Goal: Task Accomplishment & Management: Manage account settings

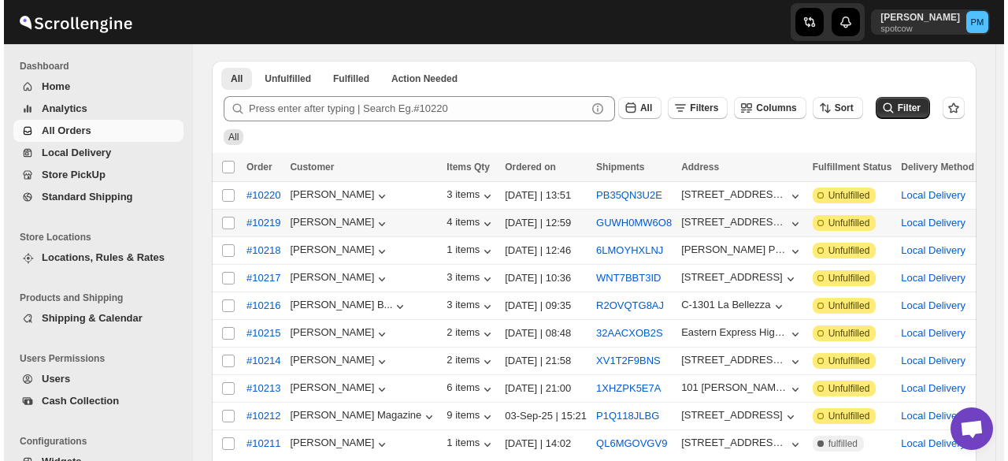
scroll to position [79, 0]
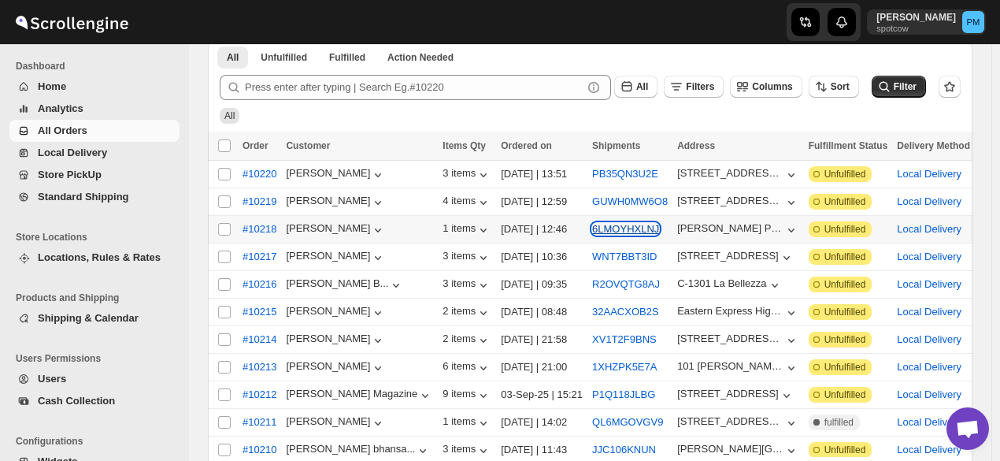
click at [592, 231] on button "6LMOYHXLNJ" at bounding box center [625, 229] width 67 height 12
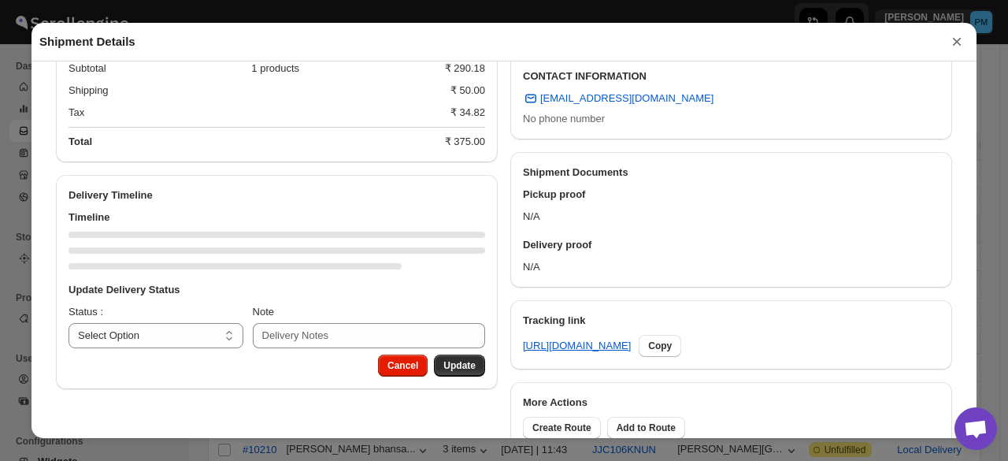
scroll to position [534, 0]
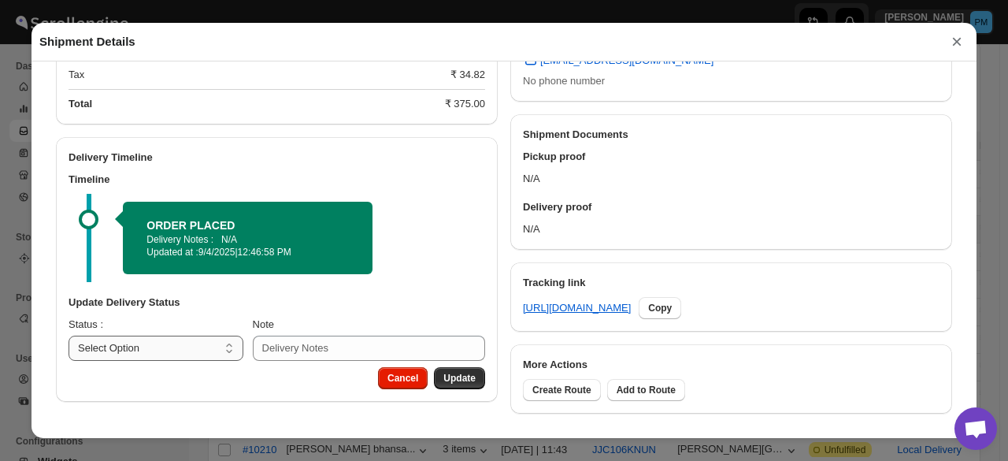
click at [194, 350] on select "Select Option PICKED UP OUT FOR DELIVERY RESCHEDULE DELIVERED CANCELLED" at bounding box center [155, 347] width 175 height 25
select select "PICKED_UP"
click at [68, 336] on select "Select Option PICKED UP OUT FOR DELIVERY RESCHEDULE DELIVERED CANCELLED" at bounding box center [155, 347] width 175 height 25
click at [422, 371] on button "Pick Products" at bounding box center [444, 378] width 82 height 22
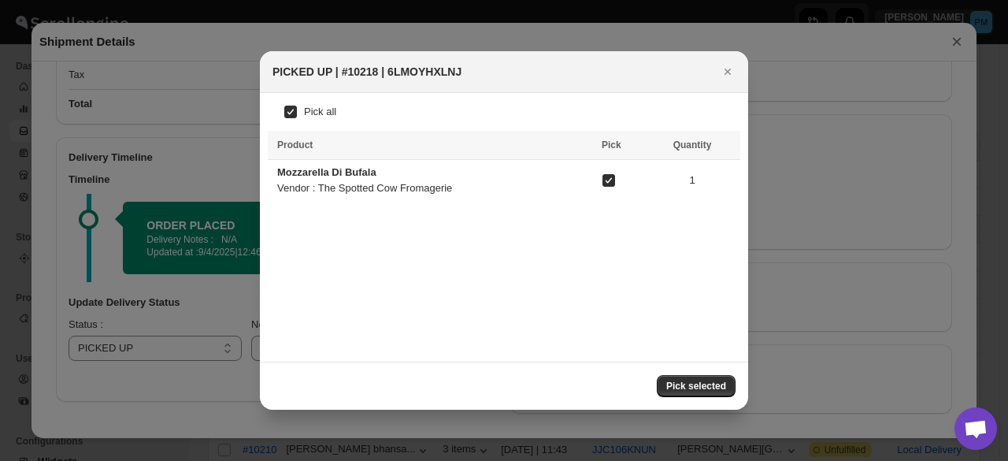
click at [693, 385] on span "Pick selected" at bounding box center [696, 385] width 60 height 13
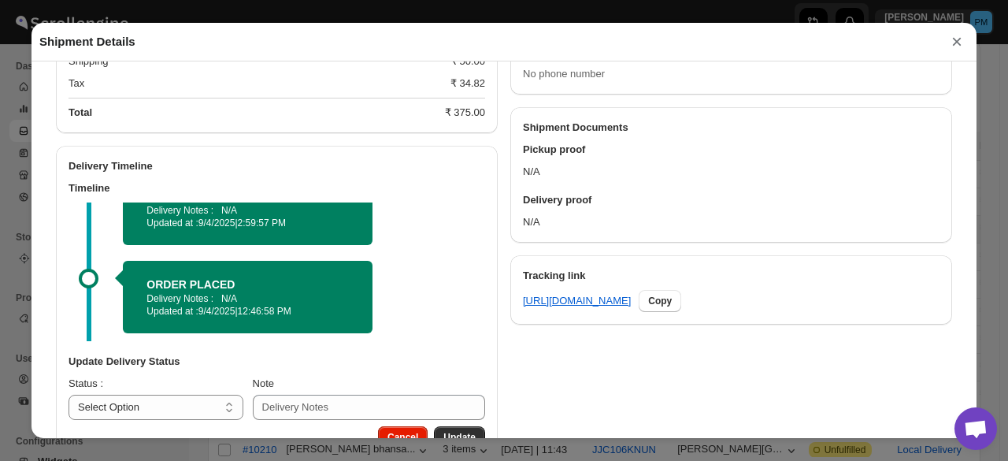
scroll to position [589, 0]
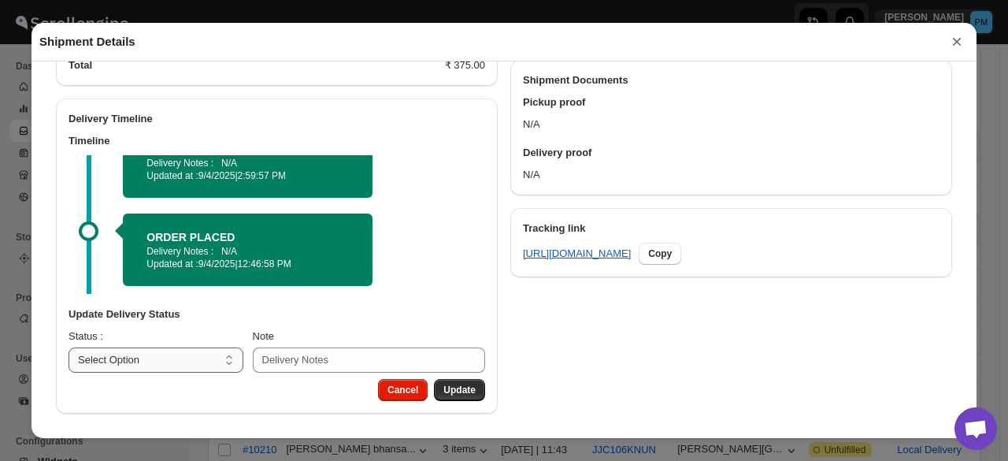
click at [163, 361] on select "Select Option PICKED UP OUT FOR DELIVERY RESCHEDULE DELIVERED CANCELLED" at bounding box center [155, 359] width 175 height 25
drag, startPoint x: 185, startPoint y: 362, endPoint x: 189, endPoint y: 349, distance: 14.0
click at [185, 362] on select "Select Option PICKED UP OUT FOR DELIVERY RESCHEDULE DELIVERED CANCELLED" at bounding box center [155, 359] width 175 height 25
select select "OUT_FOR_DELIVERY"
click at [68, 347] on select "Select Option PICKED UP OUT FOR DELIVERY RESCHEDULE DELIVERED CANCELLED" at bounding box center [155, 359] width 175 height 25
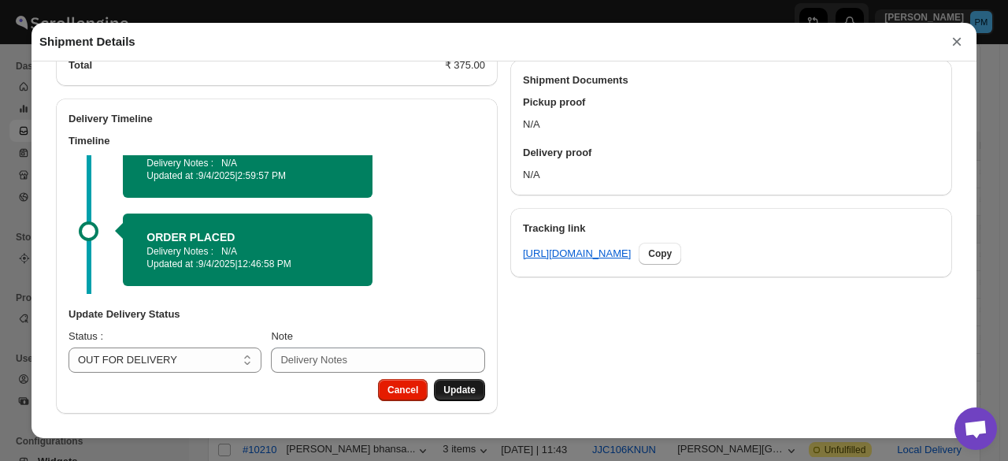
click at [453, 381] on button "Update" at bounding box center [459, 390] width 51 height 22
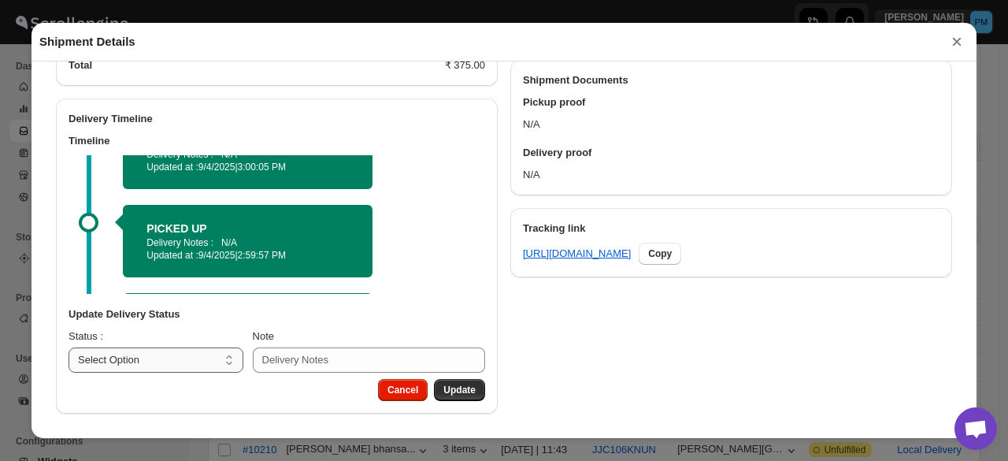
scroll to position [79, 0]
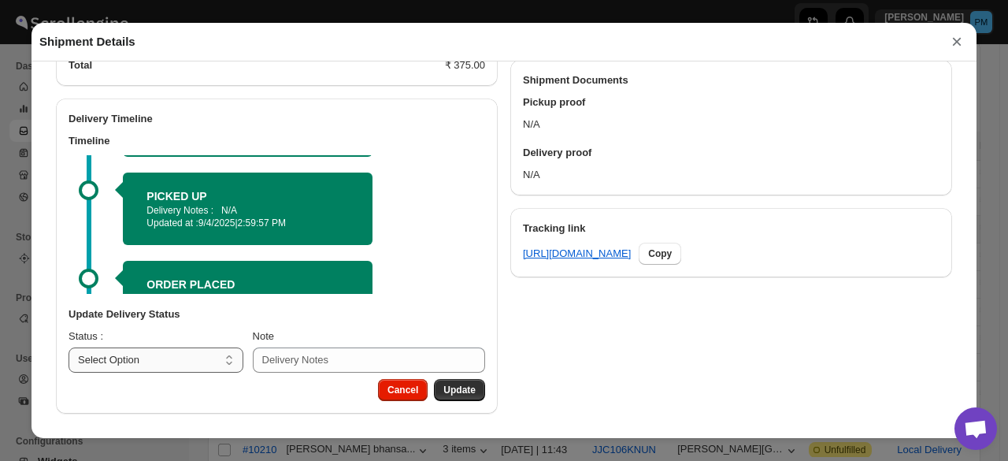
click at [183, 360] on select "Select Option PICKED UP OUT FOR DELIVERY RESCHEDULE DELIVERED CANCELLED" at bounding box center [155, 359] width 175 height 25
select select "OUT_FOR_DELIVERY"
click at [68, 347] on select "Select Option PICKED UP OUT FOR DELIVERY RESCHEDULE DELIVERED CANCELLED" at bounding box center [155, 359] width 175 height 25
click at [446, 385] on span "Update" at bounding box center [459, 389] width 32 height 13
select select
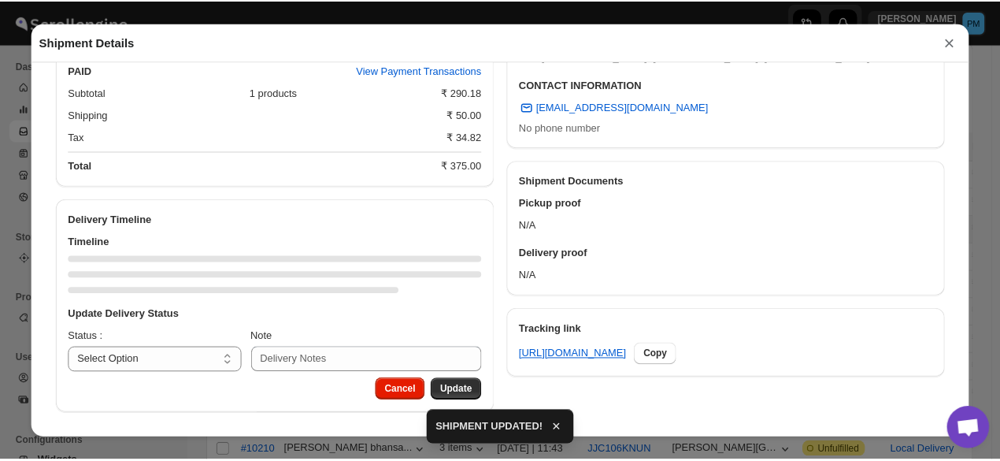
scroll to position [589, 0]
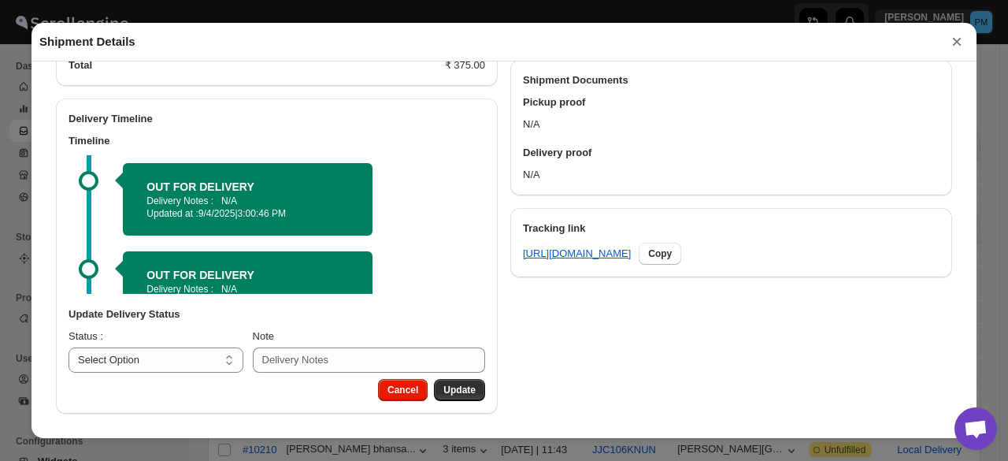
click at [951, 48] on button "×" at bounding box center [957, 42] width 24 height 22
